Goal: Transaction & Acquisition: Purchase product/service

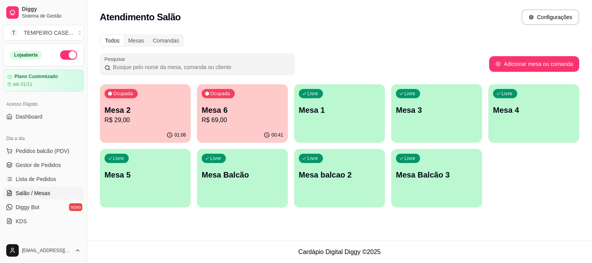
scroll to position [43, 0]
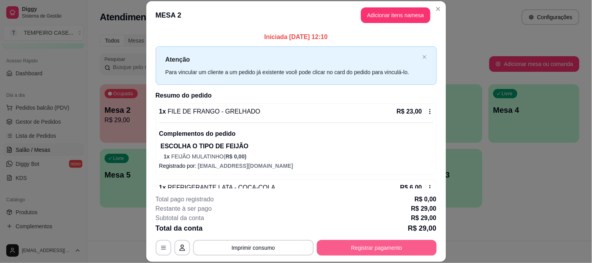
click at [368, 233] on div "Total da conta R$ 29,00" at bounding box center [296, 228] width 281 height 11
click at [369, 244] on button "Registrar pagamento" at bounding box center [377, 247] width 116 height 15
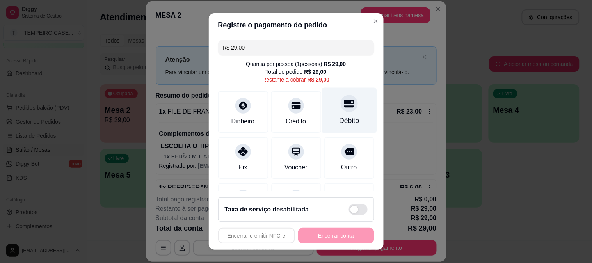
click at [326, 113] on div "Débito" at bounding box center [349, 110] width 55 height 46
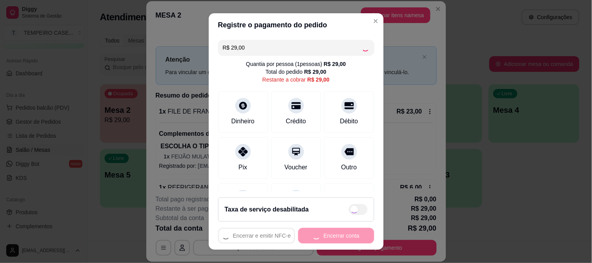
type input "R$ 0,00"
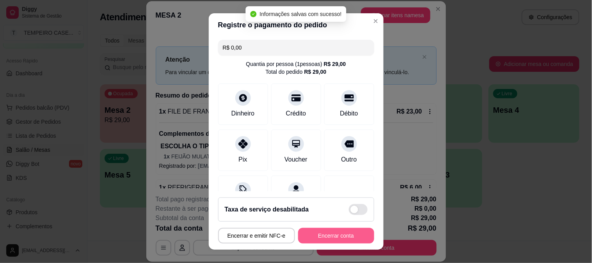
click at [326, 242] on button "Encerrar conta" at bounding box center [336, 236] width 76 height 16
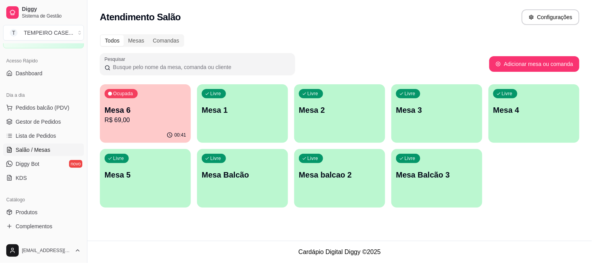
click at [123, 114] on p "Mesa 6" at bounding box center [146, 110] width 82 height 11
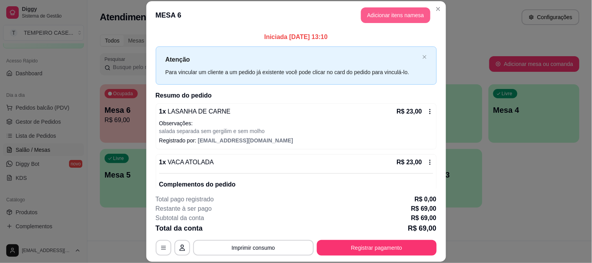
click at [400, 12] on button "Adicionar itens na mesa" at bounding box center [395, 15] width 69 height 16
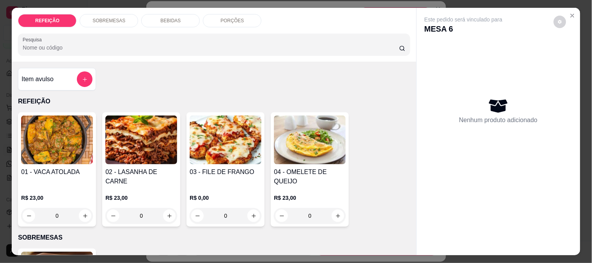
click at [172, 21] on div "BEBIDAS" at bounding box center [170, 20] width 59 height 13
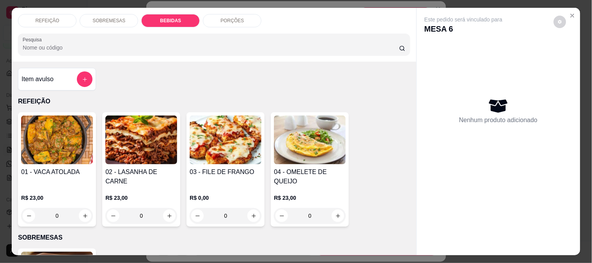
scroll to position [20, 0]
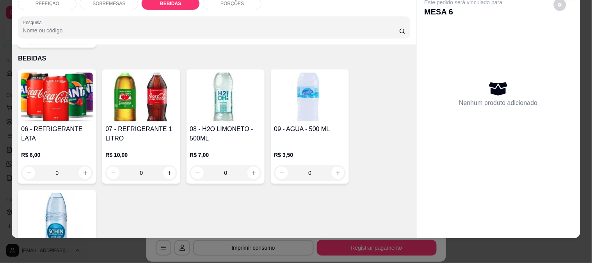
click at [133, 103] on img at bounding box center [141, 97] width 72 height 49
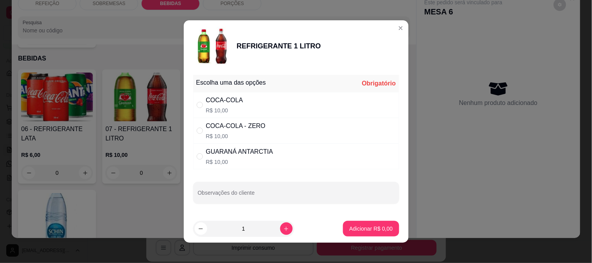
click at [349, 118] on div "COCA-COLA - ZERO R$ 10,00" at bounding box center [296, 131] width 206 height 26
click at [349, 135] on div "COCA-COLA - ZERO R$ 10,00" at bounding box center [296, 131] width 206 height 26
click at [361, 135] on div "COCA-COLA - ZERO R$ 10,00" at bounding box center [296, 131] width 206 height 26
radio input "true"
click at [374, 219] on footer "1 Adicionar R$ 10,00" at bounding box center [296, 229] width 225 height 28
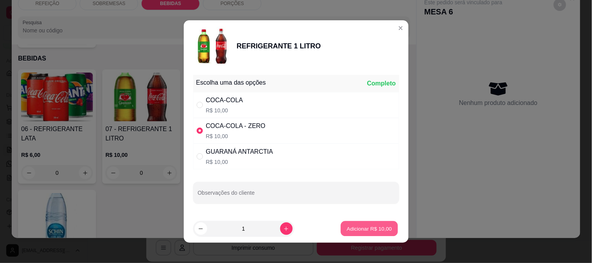
click at [375, 228] on p "Adicionar R$ 10,00" at bounding box center [369, 228] width 45 height 7
type input "1"
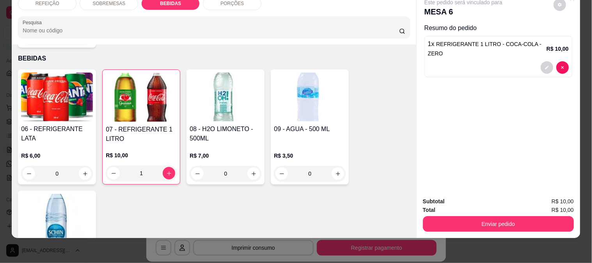
click at [518, 214] on div "Enviar pedido" at bounding box center [498, 223] width 151 height 18
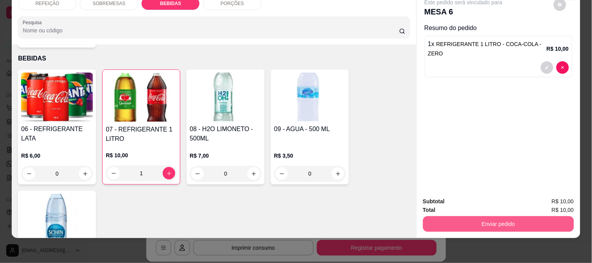
click at [530, 216] on button "Enviar pedido" at bounding box center [498, 224] width 151 height 16
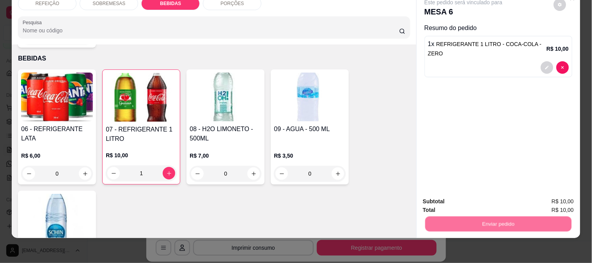
click at [552, 203] on button "Enviar pedido" at bounding box center [554, 198] width 44 height 15
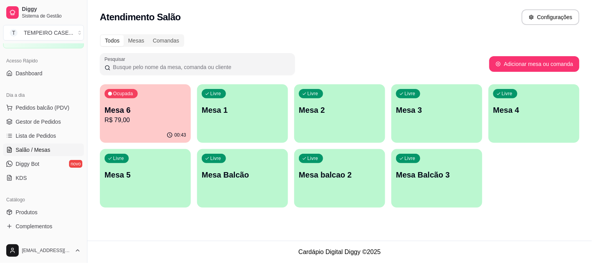
click at [156, 78] on div "Todos Mesas Comandas Pesquisar Adicionar mesa ou comanda Ocupada Mesa 6 R$ 79,0…" at bounding box center [339, 123] width 505 height 187
click at [149, 99] on div "Ocupada Mesa 6 R$ 79,00" at bounding box center [145, 105] width 91 height 43
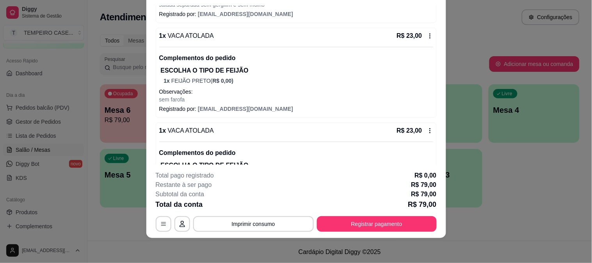
scroll to position [167, 0]
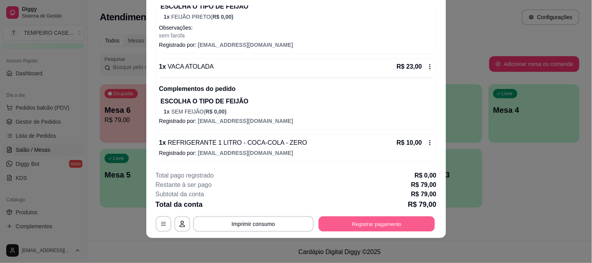
click at [360, 222] on button "Registrar pagamento" at bounding box center [377, 223] width 116 height 15
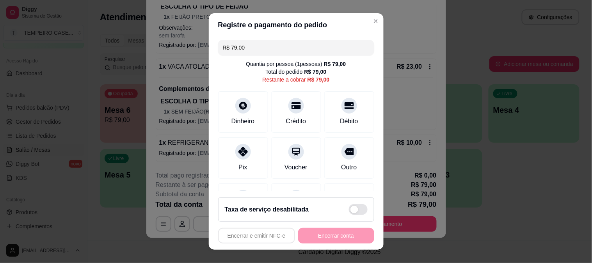
drag, startPoint x: 242, startPoint y: 52, endPoint x: 217, endPoint y: 52, distance: 25.4
click at [218, 52] on div "R$ 79,00" at bounding box center [296, 48] width 156 height 16
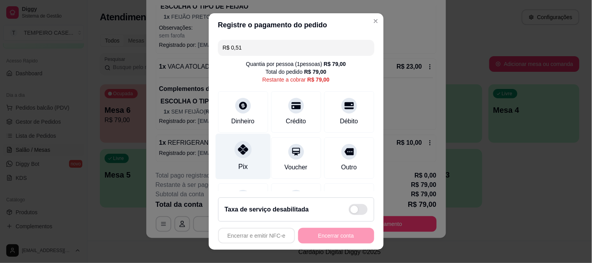
click at [254, 154] on div "Pix" at bounding box center [242, 156] width 55 height 46
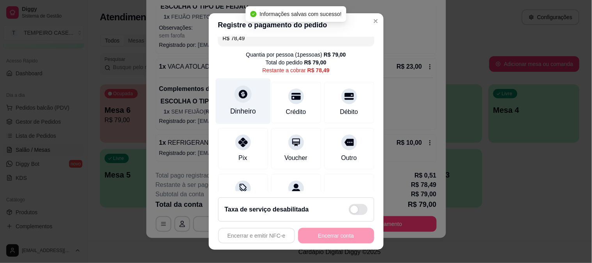
scroll to position [0, 0]
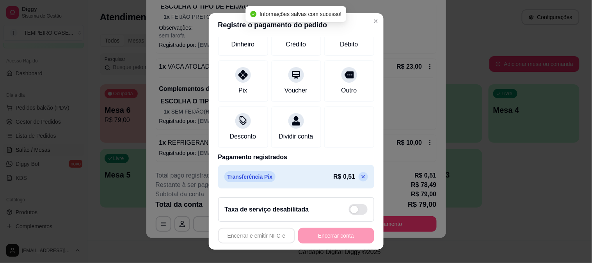
click at [361, 176] on icon at bounding box center [363, 177] width 4 height 4
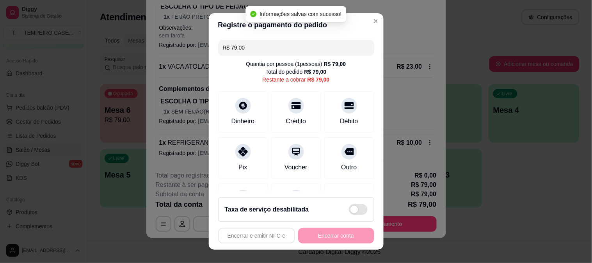
click at [169, 49] on div "Registre o pagamento do pedido R$ 79,00 Quantia por pessoa ( 1 pessoas) R$ 79,0…" at bounding box center [296, 131] width 592 height 263
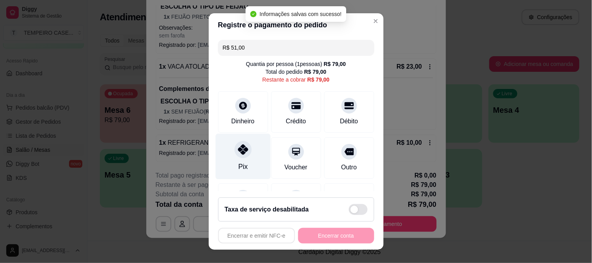
click at [260, 145] on div "Pix" at bounding box center [242, 156] width 55 height 46
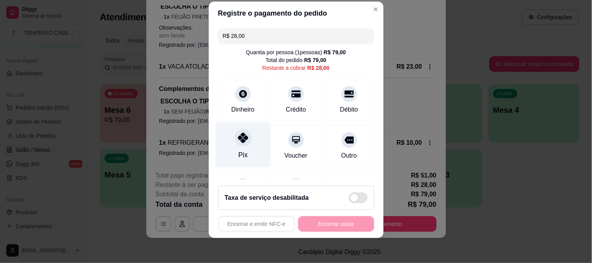
click at [238, 157] on div "Pix" at bounding box center [242, 155] width 9 height 10
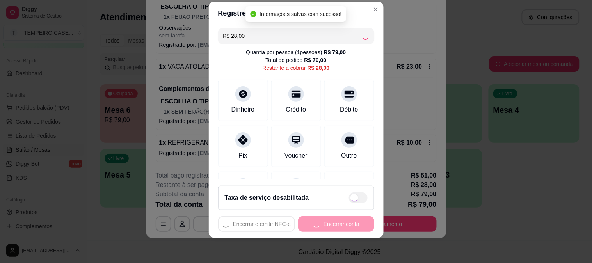
type input "R$ 0,00"
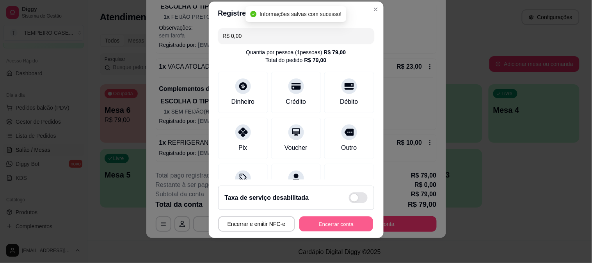
click at [336, 227] on button "Encerrar conta" at bounding box center [336, 224] width 74 height 15
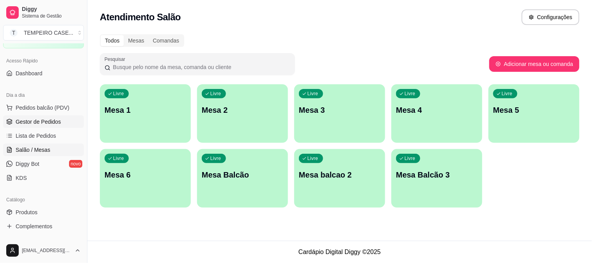
click at [54, 122] on span "Gestor de Pedidos" at bounding box center [38, 122] width 45 height 8
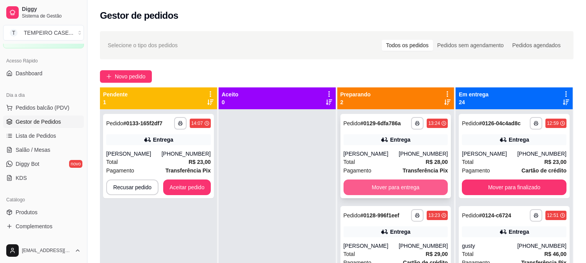
click at [384, 185] on button "Mover para entrega" at bounding box center [395, 188] width 105 height 16
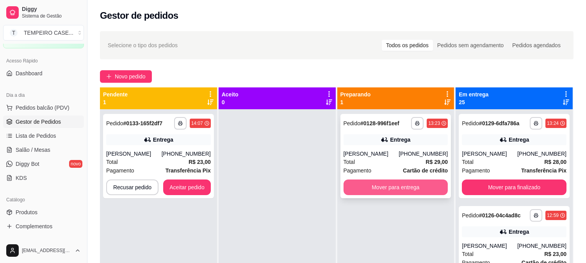
click at [397, 189] on button "Mover para entrega" at bounding box center [395, 188] width 105 height 16
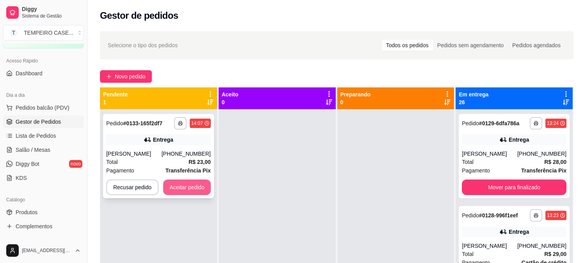
click at [189, 188] on button "Aceitar pedido" at bounding box center [187, 188] width 48 height 16
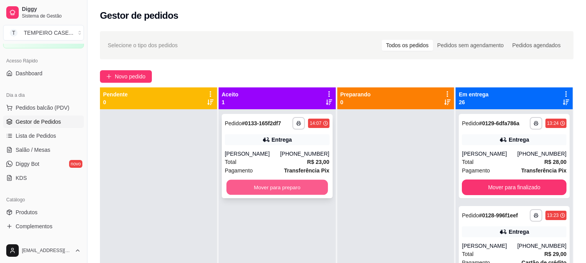
click at [301, 183] on button "Mover para preparo" at bounding box center [276, 187] width 101 height 15
click at [302, 188] on button "Mover para preparo" at bounding box center [277, 188] width 105 height 16
click at [259, 188] on button "Mover para preparo" at bounding box center [276, 187] width 101 height 15
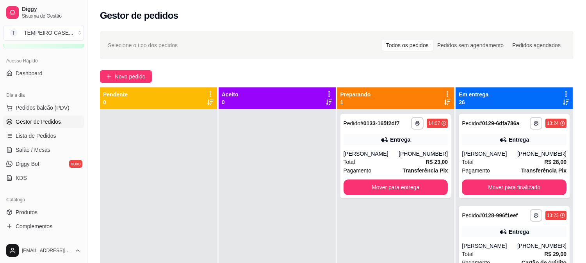
click at [301, 223] on div at bounding box center [277, 240] width 117 height 263
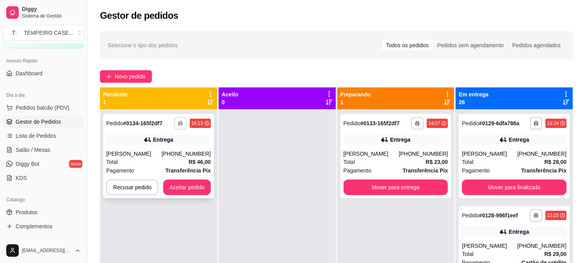
click at [180, 124] on icon "button" at bounding box center [180, 123] width 5 height 5
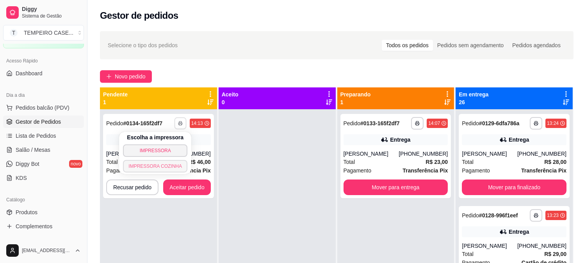
click at [160, 166] on button "IMPRESSORA COZINHA" at bounding box center [155, 166] width 64 height 12
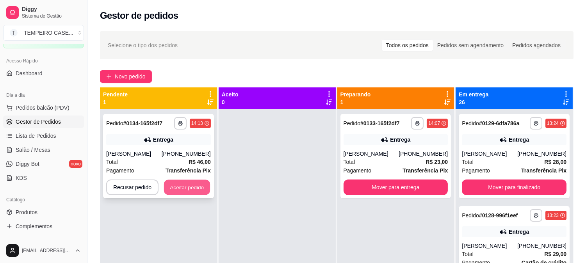
click at [196, 182] on button "Aceitar pedido" at bounding box center [187, 187] width 46 height 15
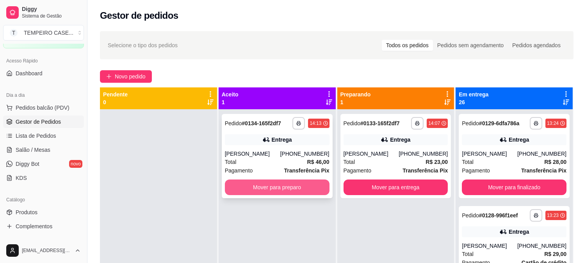
click at [283, 185] on button "Mover para preparo" at bounding box center [277, 188] width 105 height 16
click at [287, 190] on button "Mover para preparo" at bounding box center [277, 188] width 105 height 16
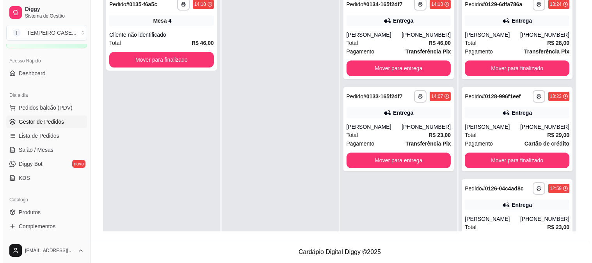
scroll to position [21, 0]
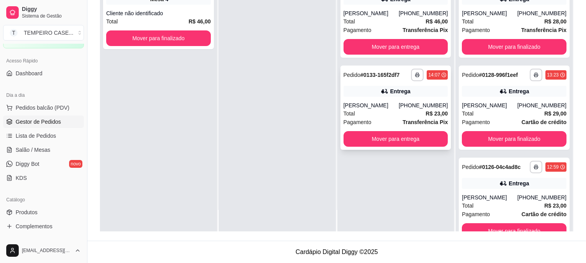
click at [395, 107] on div "[PERSON_NAME]" at bounding box center [370, 105] width 55 height 8
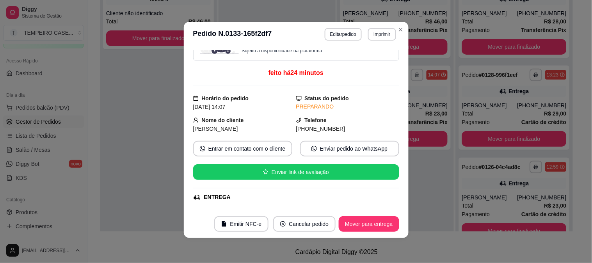
scroll to position [0, 0]
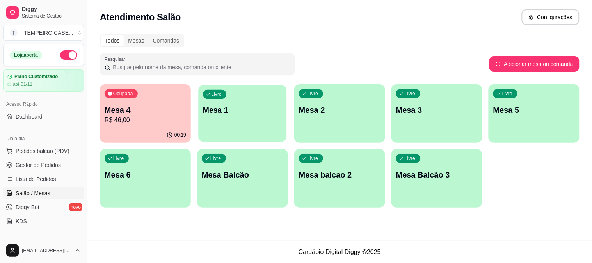
click at [253, 123] on div "Livre Mesa 1" at bounding box center [242, 109] width 88 height 48
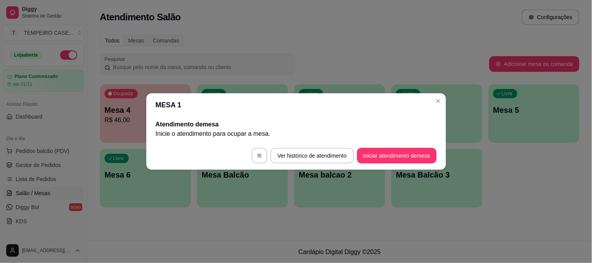
click at [379, 164] on footer "Ver histórico de atendimento Iniciar atendimento de mesa" at bounding box center [296, 156] width 300 height 28
click at [386, 159] on button "Iniciar atendimento de mesa" at bounding box center [397, 156] width 80 height 16
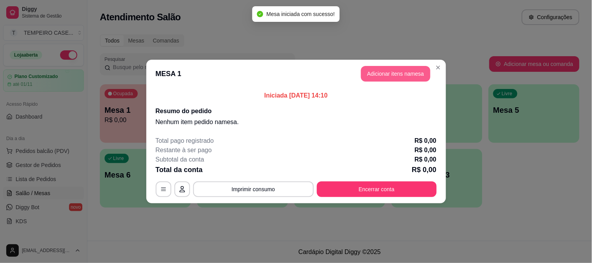
click at [383, 76] on button "Adicionar itens na mesa" at bounding box center [395, 74] width 69 height 16
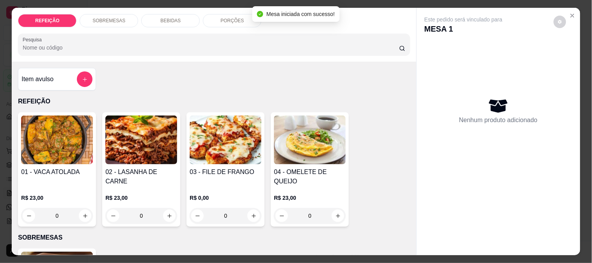
click at [231, 134] on img at bounding box center [226, 140] width 72 height 49
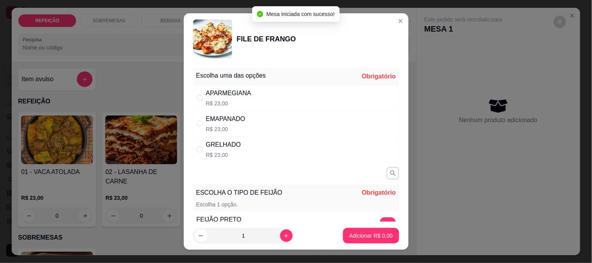
click at [221, 126] on p "R$ 23,00" at bounding box center [225, 129] width 39 height 8
radio input "true"
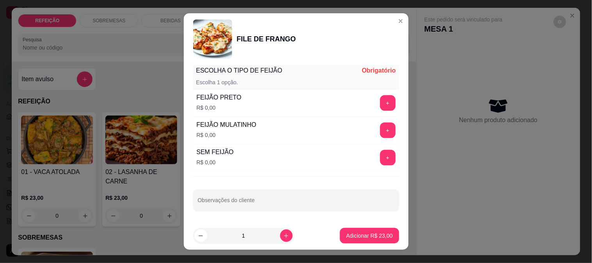
scroll to position [123, 0]
click at [380, 132] on button "+" at bounding box center [388, 131] width 16 height 16
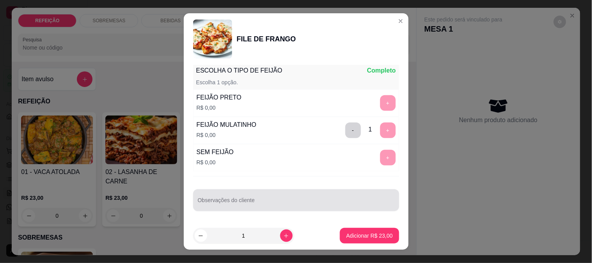
click at [298, 194] on div at bounding box center [296, 200] width 197 height 16
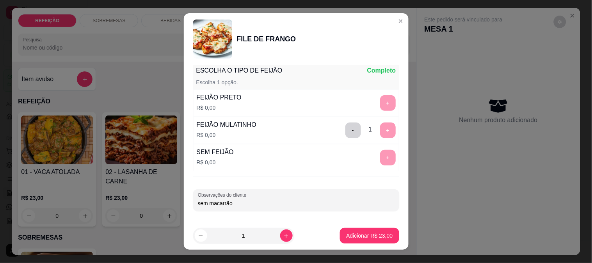
type input "sem macarrão"
click at [349, 237] on p "Adicionar R$ 23,00" at bounding box center [369, 235] width 45 height 7
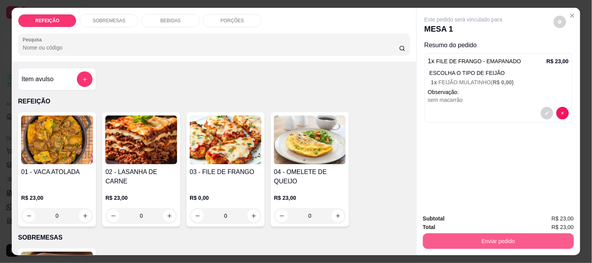
click at [486, 233] on button "Enviar pedido" at bounding box center [498, 241] width 151 height 16
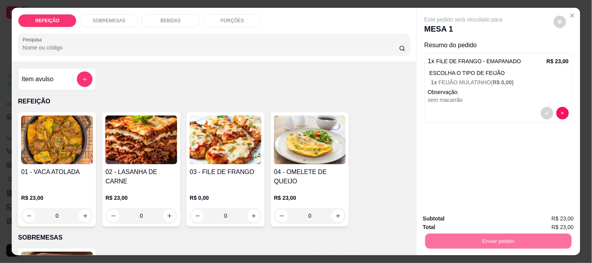
click at [555, 217] on button "Enviar pedido" at bounding box center [554, 219] width 44 height 15
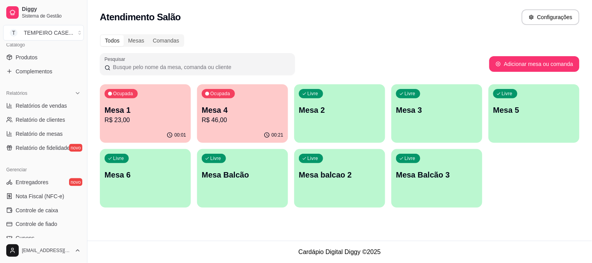
scroll to position [217, 0]
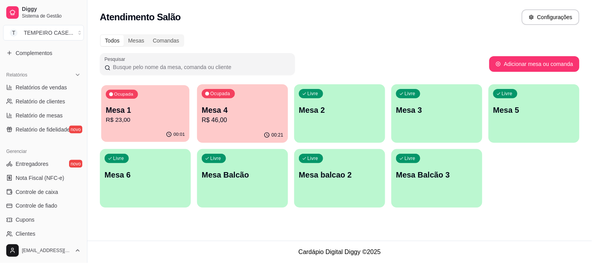
click at [172, 113] on p "Mesa 1" at bounding box center [145, 110] width 79 height 11
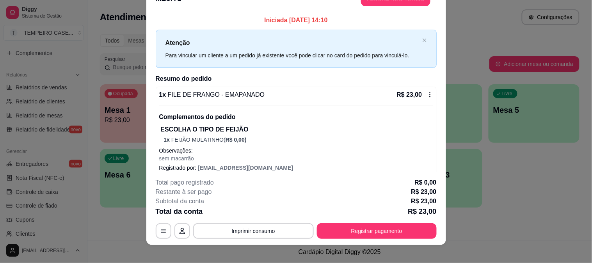
scroll to position [24, 0]
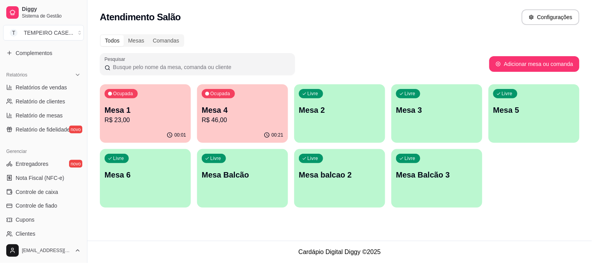
click at [263, 118] on p "R$ 46,00" at bounding box center [243, 120] width 82 height 9
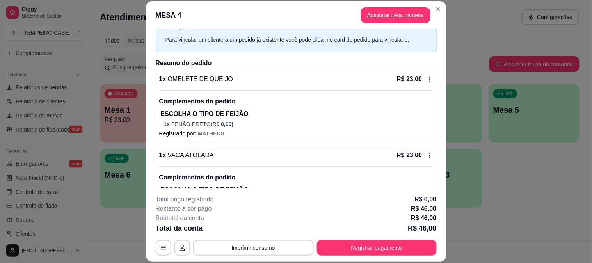
scroll to position [65, 0]
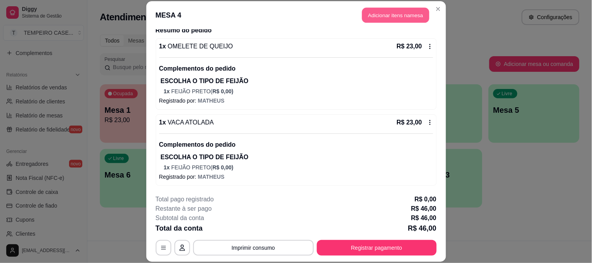
click at [368, 17] on button "Adicionar itens na mesa" at bounding box center [395, 15] width 67 height 15
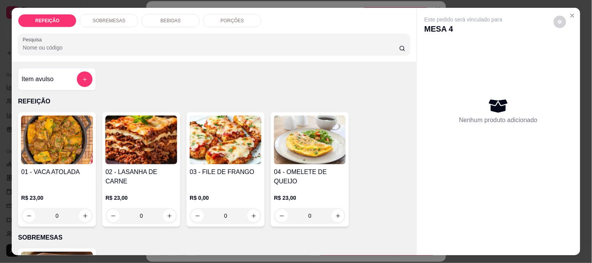
click at [149, 10] on div "REFEIÇÃO SOBREMESAS BEBIDAS PORÇÕES Pesquisa" at bounding box center [214, 35] width 404 height 54
click at [149, 14] on div "BEBIDAS" at bounding box center [170, 20] width 59 height 13
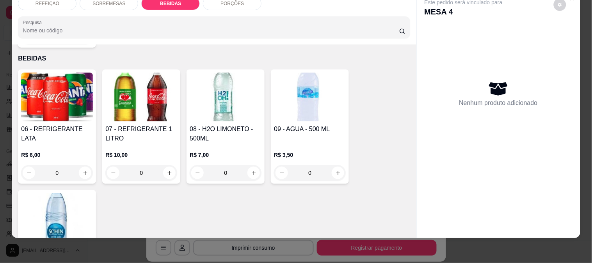
click at [125, 85] on img at bounding box center [141, 97] width 72 height 49
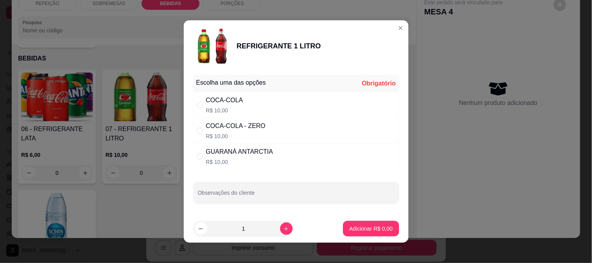
click at [235, 124] on div "COCA-COLA - ZERO" at bounding box center [236, 125] width 60 height 9
radio input "true"
drag, startPoint x: 243, startPoint y: 132, endPoint x: 198, endPoint y: 206, distance: 86.8
click at [198, 210] on div "Escolha uma das opções Completo COCA-COLA R$ 10,00 COCA-COLA - ZERO R$ 10,00 GU…" at bounding box center [296, 143] width 225 height 143
click at [233, 107] on p "R$ 10,00" at bounding box center [224, 111] width 37 height 8
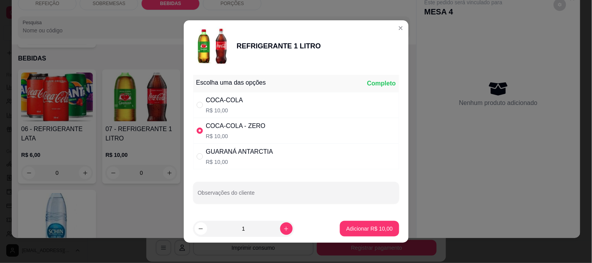
radio input "true"
radio input "false"
click at [347, 231] on p "Adicionar R$ 10,00" at bounding box center [369, 228] width 45 height 7
type input "1"
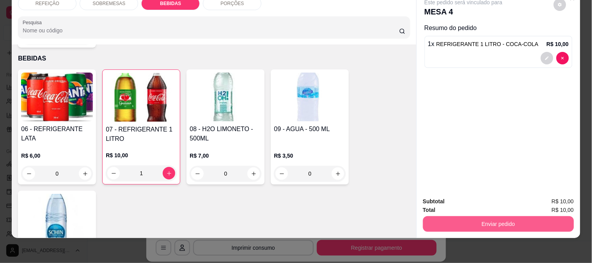
click at [505, 219] on button "Enviar pedido" at bounding box center [498, 224] width 151 height 16
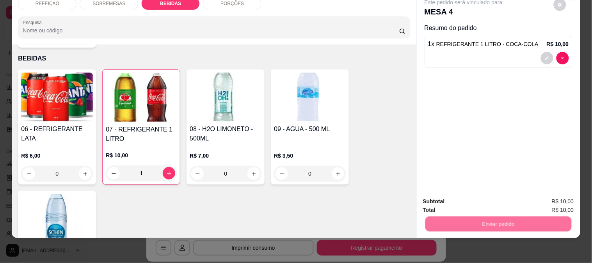
click at [550, 202] on button "Enviar pedido" at bounding box center [553, 198] width 43 height 14
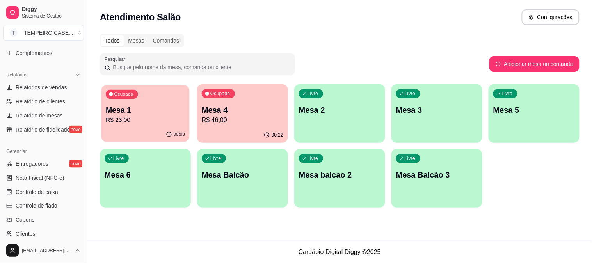
click at [133, 117] on p "R$ 23,00" at bounding box center [145, 120] width 79 height 9
click at [379, 248] on button "Registrar pagamento" at bounding box center [377, 248] width 120 height 16
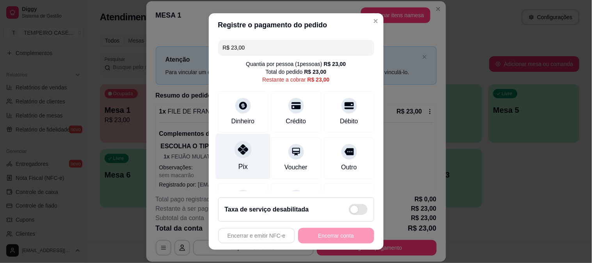
click at [244, 160] on div "Pix" at bounding box center [242, 156] width 55 height 46
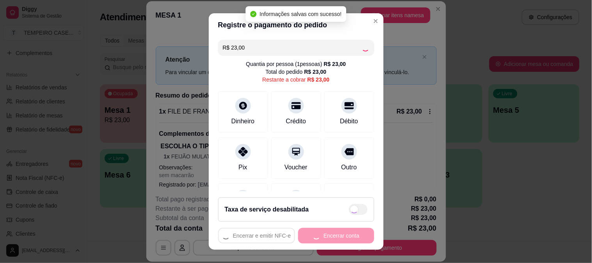
type input "R$ 0,00"
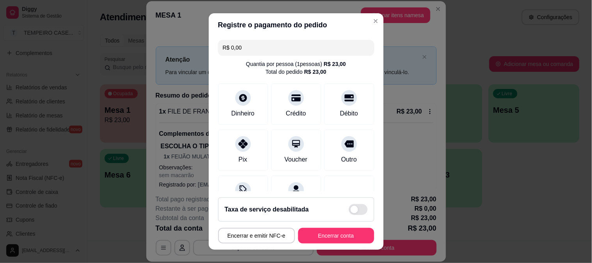
click at [366, 223] on footer "Taxa de serviço desabilitada Encerrar e emitir NFC-e Encerrar conta" at bounding box center [296, 220] width 175 height 59
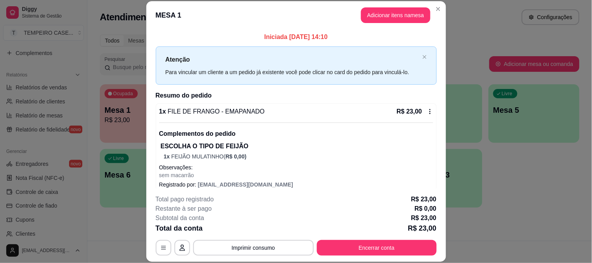
scroll to position [8, 0]
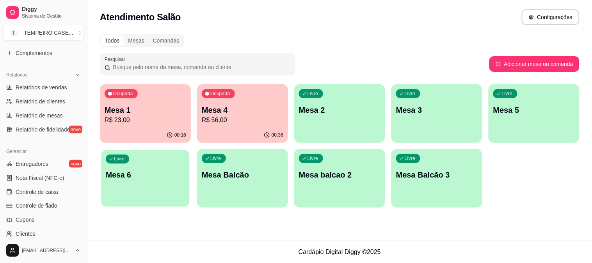
click at [169, 177] on p "Mesa 6" at bounding box center [145, 175] width 79 height 11
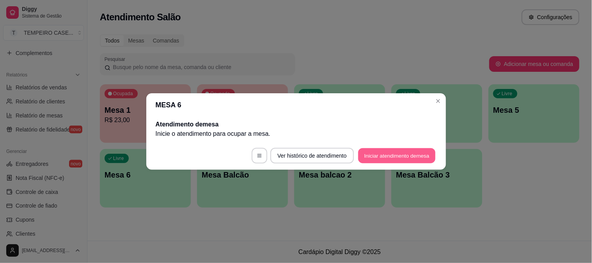
click at [375, 148] on button "Iniciar atendimento de mesa" at bounding box center [396, 155] width 77 height 15
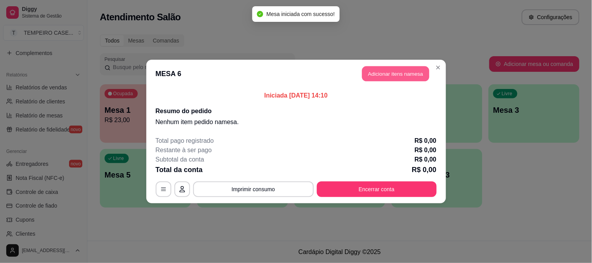
click at [381, 72] on button "Adicionar itens na mesa" at bounding box center [395, 73] width 67 height 15
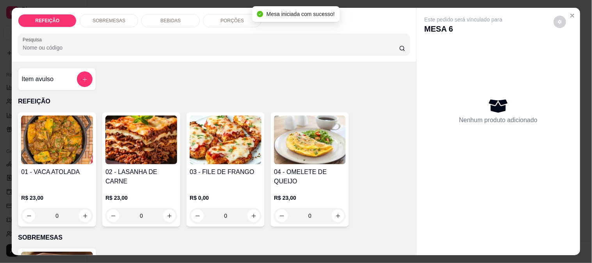
click at [224, 132] on img at bounding box center [226, 140] width 72 height 49
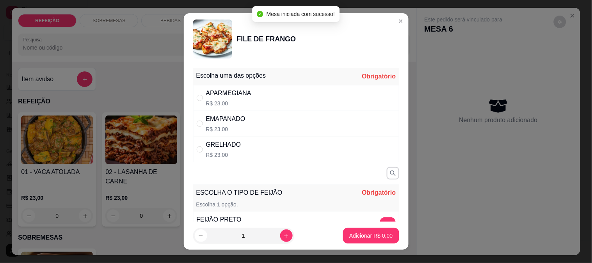
click at [284, 101] on div "APARMEGIANA R$ 23,00" at bounding box center [296, 98] width 206 height 26
radio input "true"
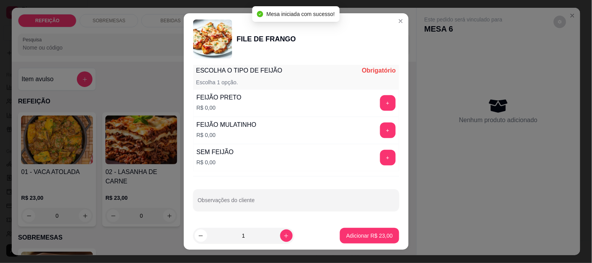
click at [370, 138] on div "FEIJÃO MULATINHO R$ 0,00 +" at bounding box center [296, 130] width 206 height 27
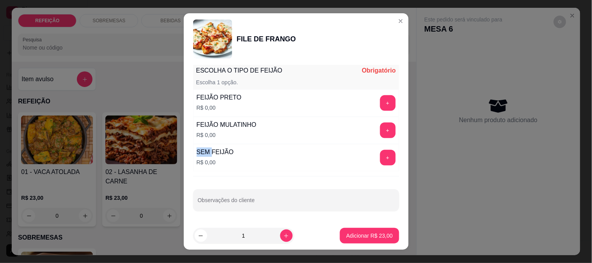
click at [370, 138] on div "FEIJÃO MULATINHO R$ 0,00 +" at bounding box center [296, 130] width 206 height 27
click at [380, 132] on button "+" at bounding box center [388, 131] width 16 height 16
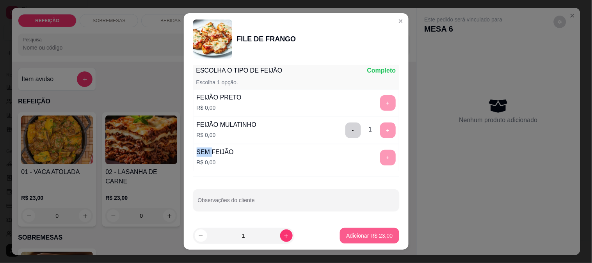
click at [373, 233] on p "Adicionar R$ 23,00" at bounding box center [369, 236] width 46 height 8
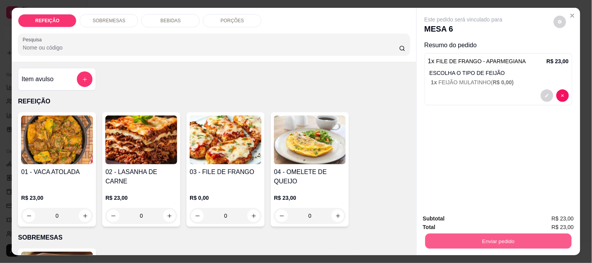
click at [482, 235] on button "Enviar pedido" at bounding box center [498, 240] width 146 height 15
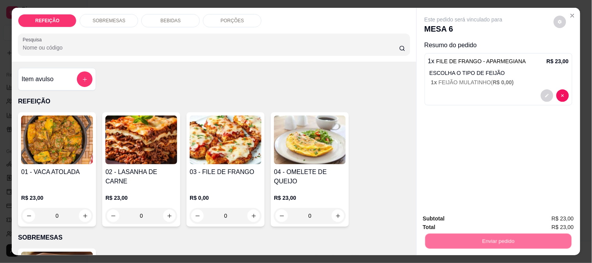
click at [545, 219] on button "Enviar pedido" at bounding box center [554, 219] width 44 height 15
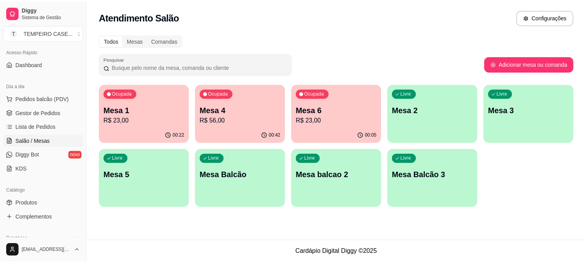
scroll to position [43, 0]
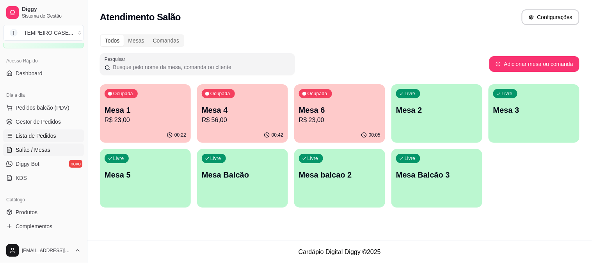
click at [42, 133] on span "Lista de Pedidos" at bounding box center [36, 136] width 41 height 8
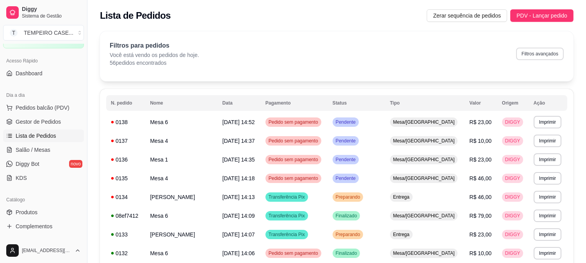
click at [533, 48] on button "Filtros avançados" at bounding box center [540, 54] width 48 height 12
select select "0"
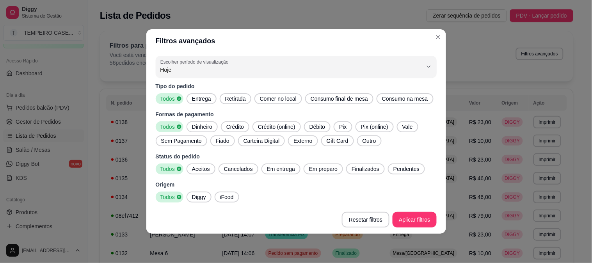
click at [202, 98] on span "Entrega" at bounding box center [201, 99] width 25 height 8
drag, startPoint x: 199, startPoint y: 161, endPoint x: 245, endPoint y: 169, distance: 46.9
click at [201, 162] on div "Status do pedido Todos Aceitos Cancelados Em entrega Em preparo Finalizados Pen…" at bounding box center [296, 164] width 281 height 22
drag, startPoint x: 197, startPoint y: 167, endPoint x: 361, endPoint y: 182, distance: 164.6
click at [212, 167] on span "Aceitos" at bounding box center [201, 169] width 24 height 8
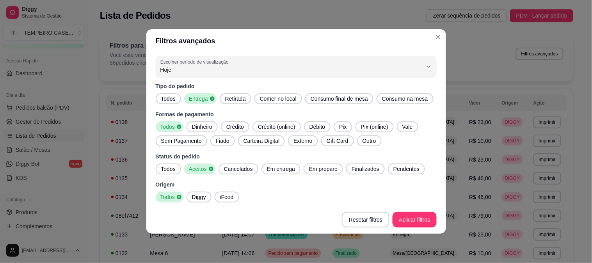
drag, startPoint x: 274, startPoint y: 174, endPoint x: 345, endPoint y: 179, distance: 70.8
click at [278, 174] on div "Em entrega" at bounding box center [281, 169] width 39 height 11
drag, startPoint x: 320, startPoint y: 170, endPoint x: 358, endPoint y: 169, distance: 38.3
click at [322, 170] on span "Em preparo" at bounding box center [325, 169] width 35 height 8
click at [360, 169] on span "Finalizados" at bounding box center [370, 169] width 34 height 8
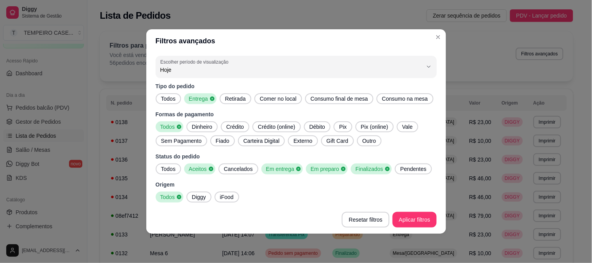
click at [397, 165] on span "Pendentes" at bounding box center [413, 169] width 32 height 8
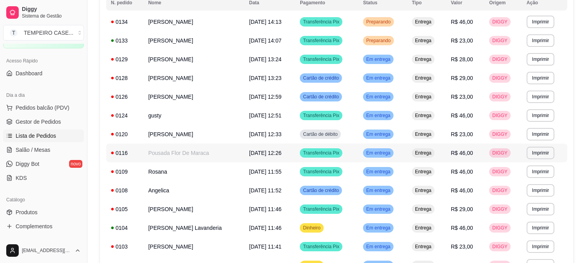
scroll to position [87, 0]
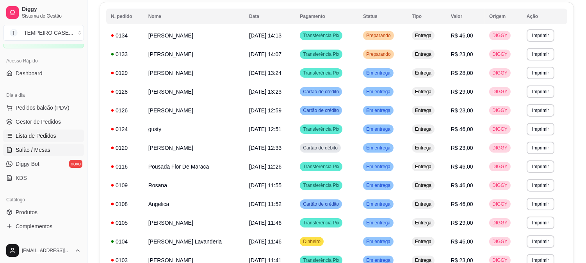
click at [45, 152] on span "Salão / Mesas" at bounding box center [33, 150] width 35 height 8
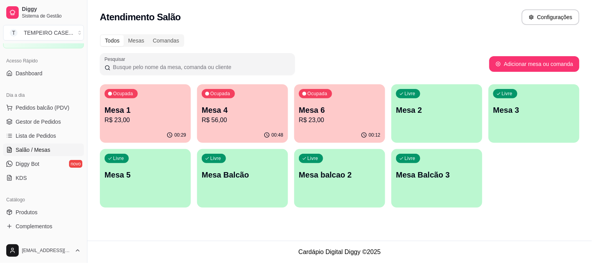
click at [212, 116] on p "R$ 56,00" at bounding box center [243, 120] width 82 height 9
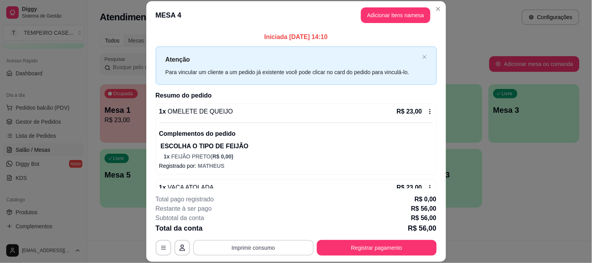
click at [239, 248] on button "Imprimir consumo" at bounding box center [253, 248] width 121 height 16
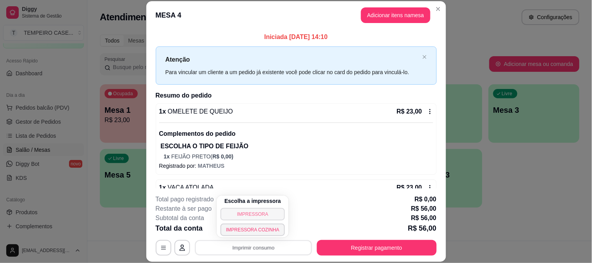
click at [250, 215] on button "IMPRESSORA" at bounding box center [253, 214] width 64 height 12
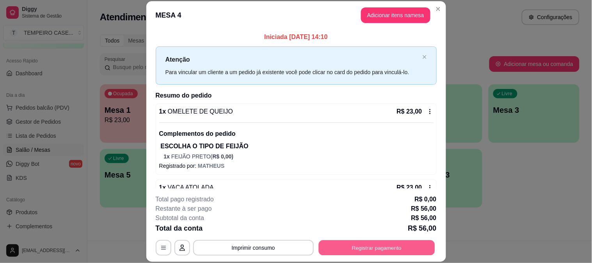
click at [370, 247] on button "Registrar pagamento" at bounding box center [377, 247] width 116 height 15
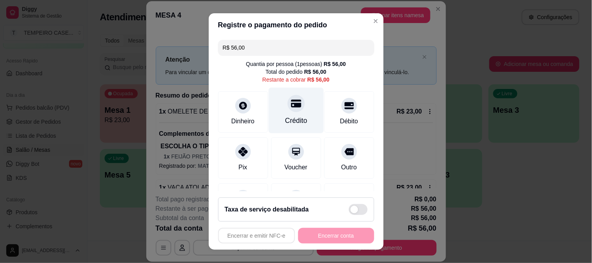
click at [297, 107] on div "Crédito" at bounding box center [296, 110] width 55 height 46
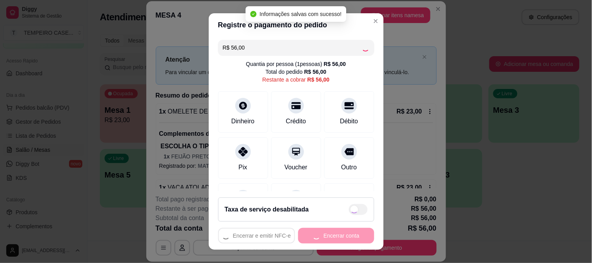
type input "R$ 0,00"
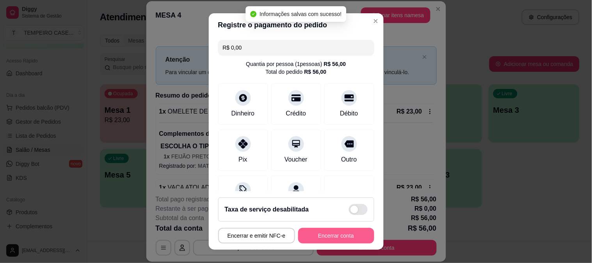
click at [324, 229] on button "Encerrar conta" at bounding box center [336, 236] width 76 height 16
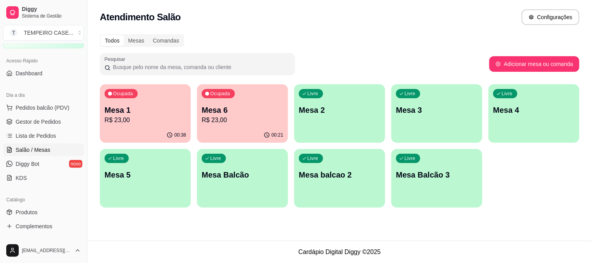
click at [138, 119] on p "R$ 23,00" at bounding box center [146, 120] width 82 height 9
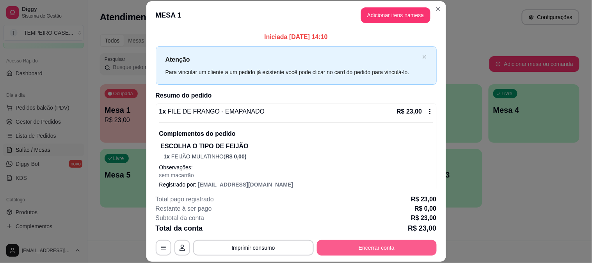
click at [371, 254] on button "Encerrar conta" at bounding box center [377, 248] width 120 height 16
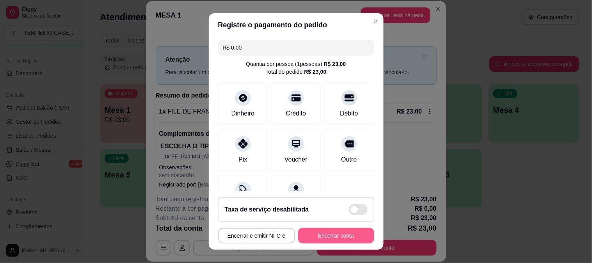
click at [306, 230] on button "Encerrar conta" at bounding box center [336, 236] width 76 height 16
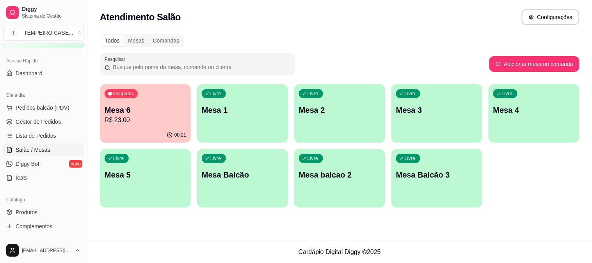
click at [150, 114] on p "Mesa 6" at bounding box center [146, 110] width 82 height 11
click at [154, 131] on div "00:21" at bounding box center [145, 134] width 88 height 15
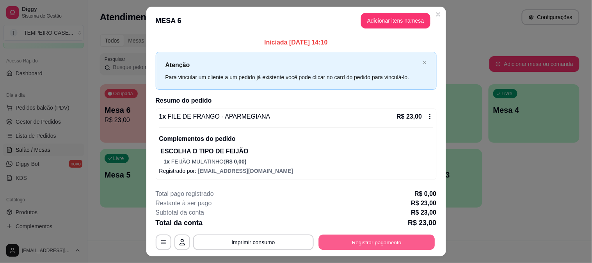
click at [384, 246] on button "Registrar pagamento" at bounding box center [377, 242] width 116 height 15
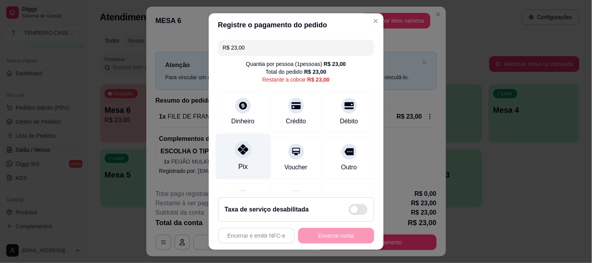
click at [250, 161] on div "Pix" at bounding box center [242, 156] width 55 height 46
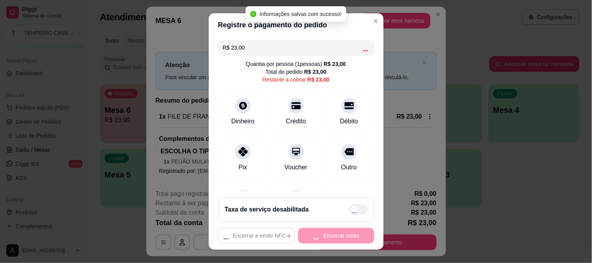
type input "R$ 0,00"
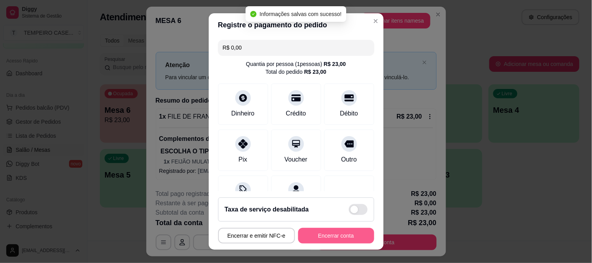
click at [351, 240] on button "Encerrar conta" at bounding box center [336, 236] width 76 height 16
